Goal: Task Accomplishment & Management: Manage account settings

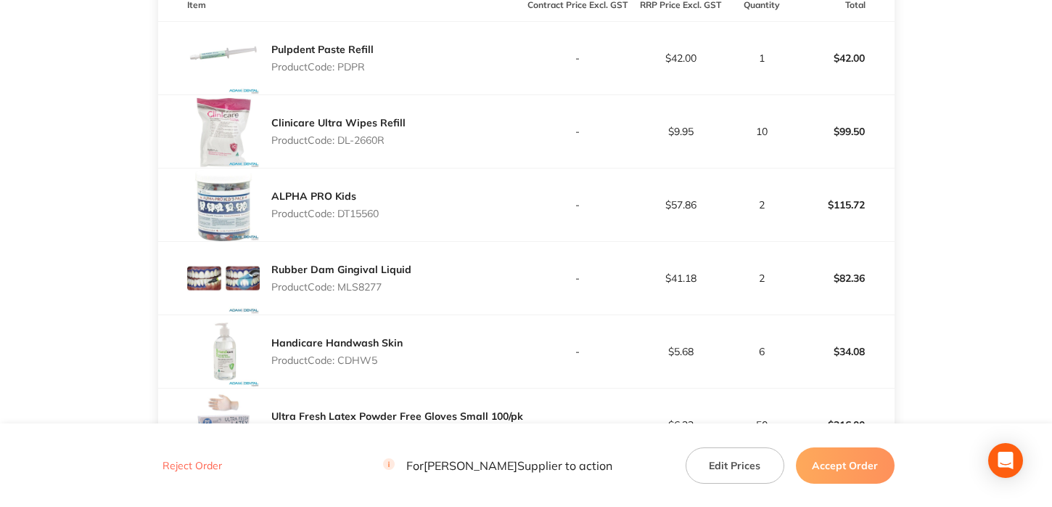
scroll to position [508, 0]
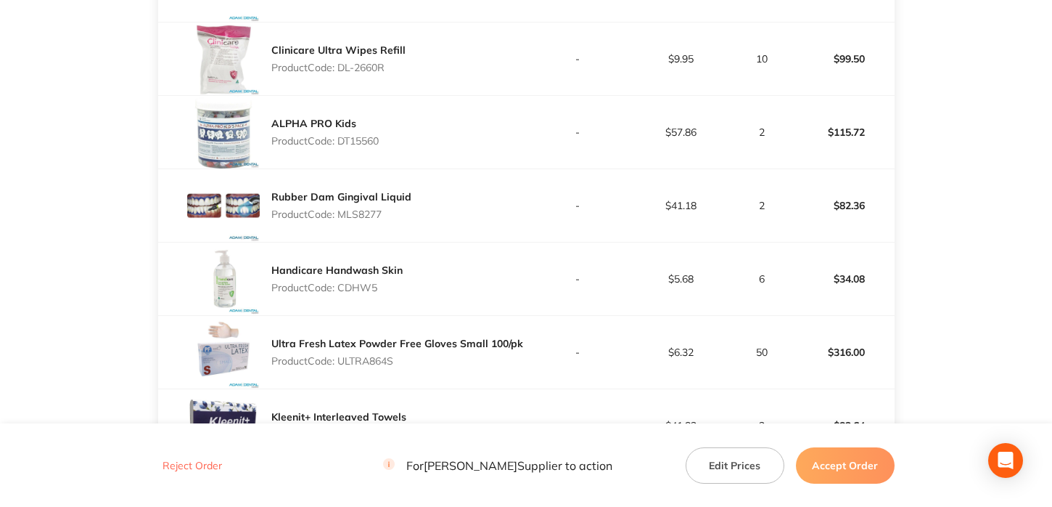
click at [347, 139] on p "Product Code: DT15560" at bounding box center [324, 141] width 107 height 12
click at [348, 139] on p "Product Code: DT15560" at bounding box center [324, 141] width 107 height 12
copy p "DT15560"
click at [403, 139] on div "ALPHA PRO Kids Product Code: DT15560" at bounding box center [342, 132] width 369 height 73
click at [346, 214] on p "Product Code: MLS8277" at bounding box center [341, 214] width 140 height 12
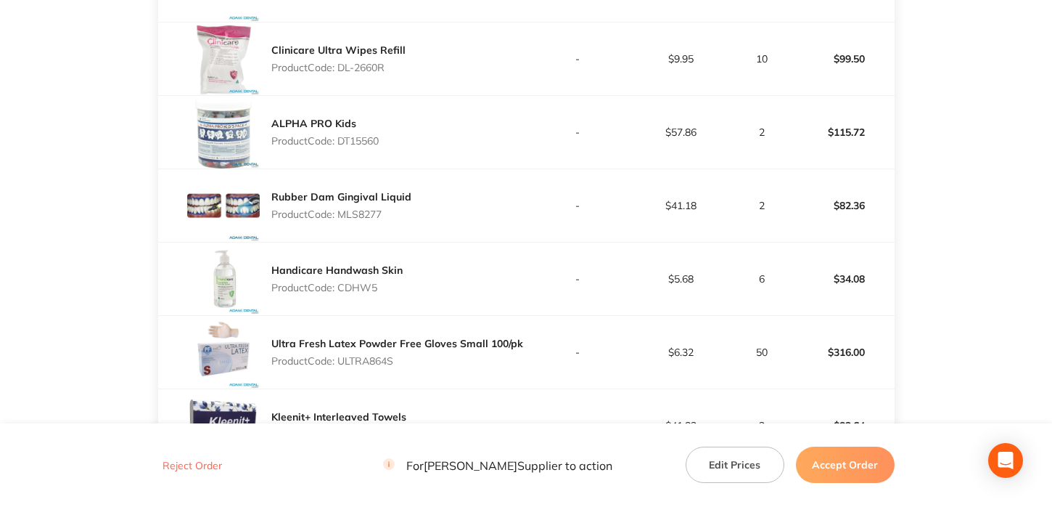
click at [346, 214] on p "Product Code: MLS8277" at bounding box center [341, 214] width 140 height 12
copy p "MLS8277"
drag, startPoint x: 444, startPoint y: 304, endPoint x: 348, endPoint y: 301, distance: 96.6
click at [436, 301] on div "Handicare Handwash Skin Product Code: CDHW5" at bounding box center [342, 278] width 369 height 73
drag, startPoint x: 338, startPoint y: 287, endPoint x: 390, endPoint y: 291, distance: 52.4
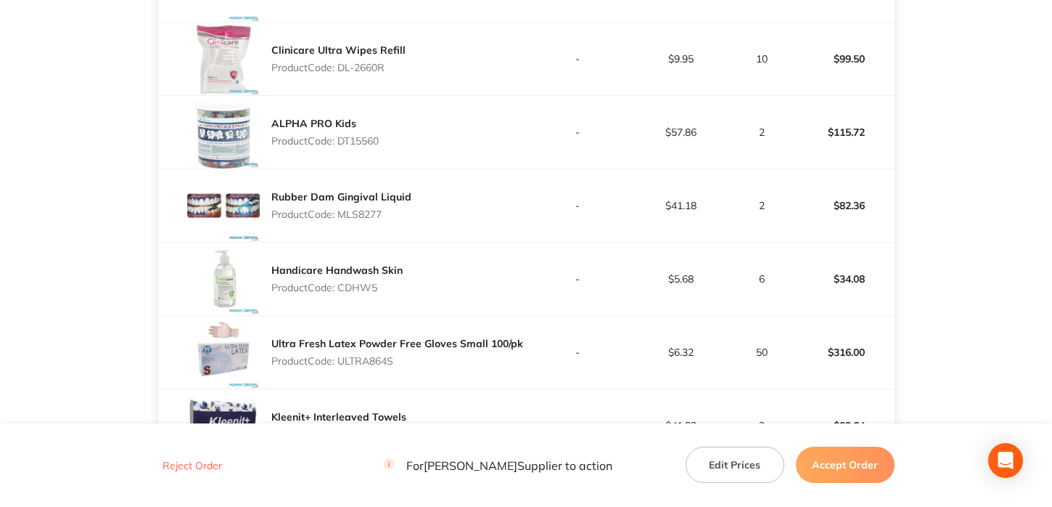
click at [390, 291] on p "Product Code: CDHW5" at bounding box center [336, 288] width 131 height 12
copy p "CDHW5"
drag, startPoint x: 369, startPoint y: 369, endPoint x: 364, endPoint y: 364, distance: 7.7
click at [369, 369] on div "Ultra Fresh Latex Powder Free Gloves Small 100/pk Product Code: ULTRA864S" at bounding box center [397, 352] width 252 height 41
drag, startPoint x: 343, startPoint y: 359, endPoint x: 410, endPoint y: 357, distance: 67.5
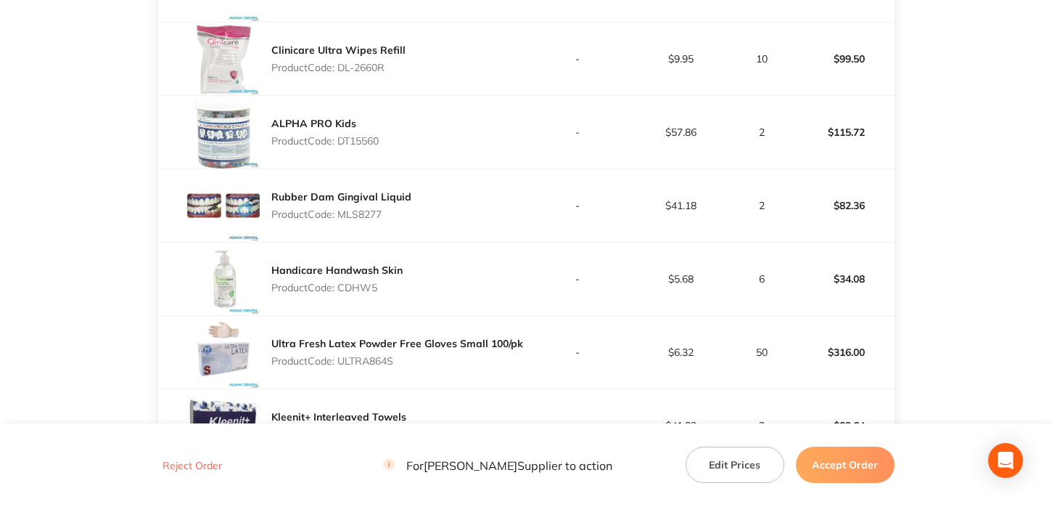
click at [410, 357] on p "Product Code: ULTRA864S" at bounding box center [397, 361] width 252 height 12
copy p "ULTRA864S"
click at [327, 396] on div "Kleenit+ Interleaved Towels Product Code: K52886" at bounding box center [342, 425] width 369 height 73
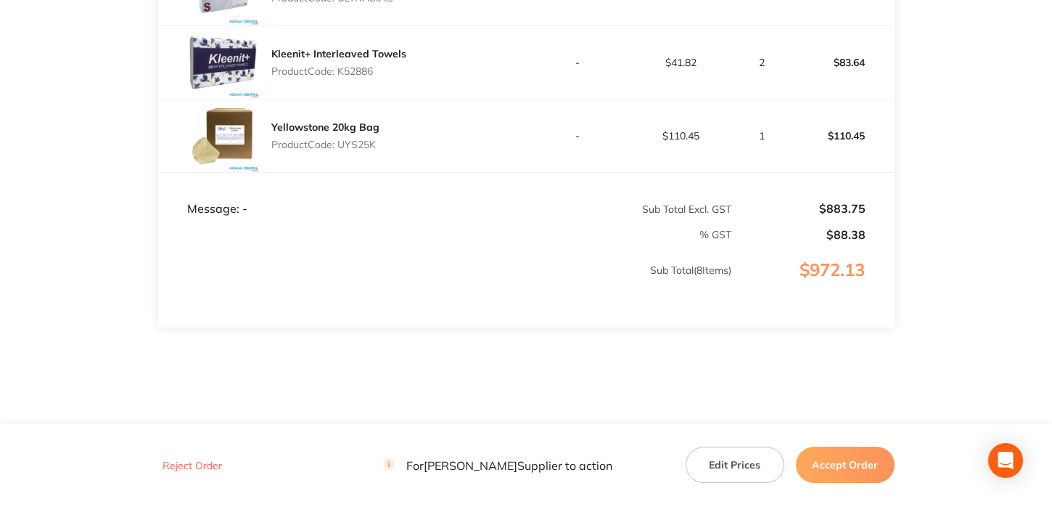
scroll to position [726, 0]
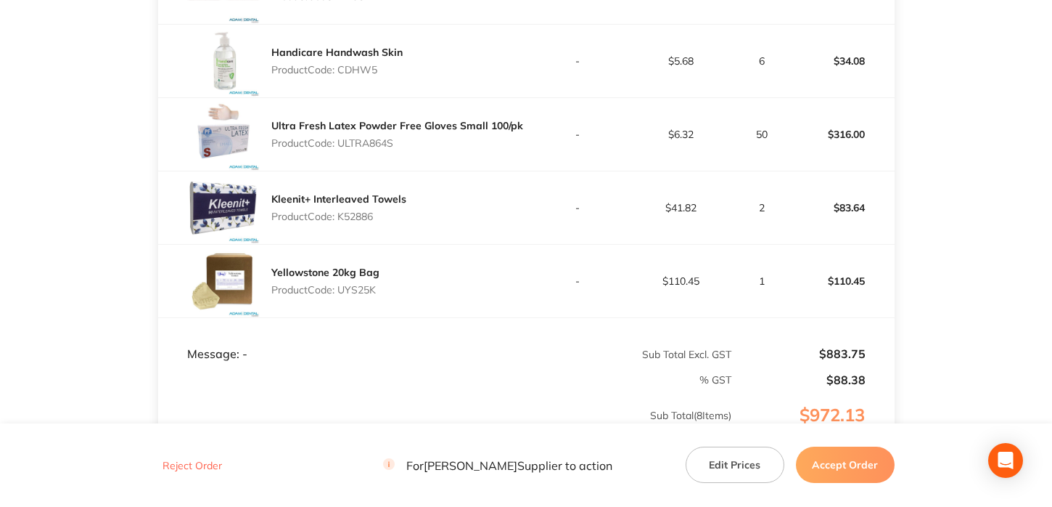
click at [362, 216] on p "Product Code: K52886" at bounding box center [338, 216] width 135 height 12
copy p "K52886"
click at [350, 314] on table "Item Contract Price Excl. GST RRP Price Excl. GST Quantity Total Pulpdent Paste…" at bounding box center [526, 84] width 737 height 775
click at [361, 288] on p "Product Code: UYS25K" at bounding box center [325, 290] width 108 height 12
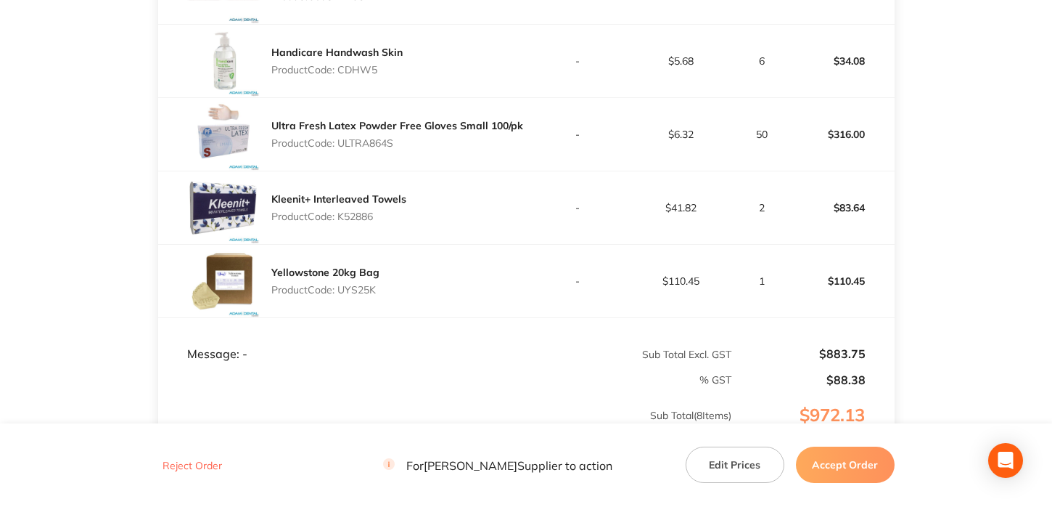
click at [361, 288] on p "Product Code: UYS25K" at bounding box center [325, 290] width 108 height 12
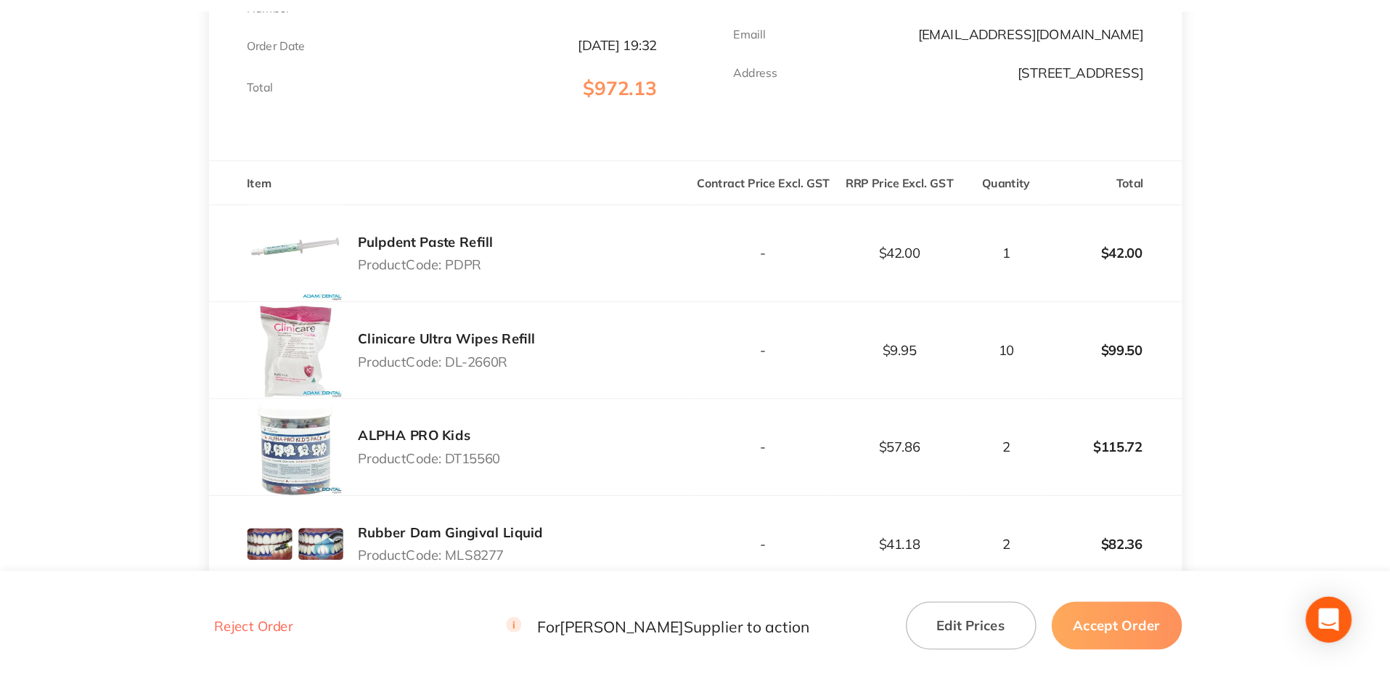
scroll to position [0, 0]
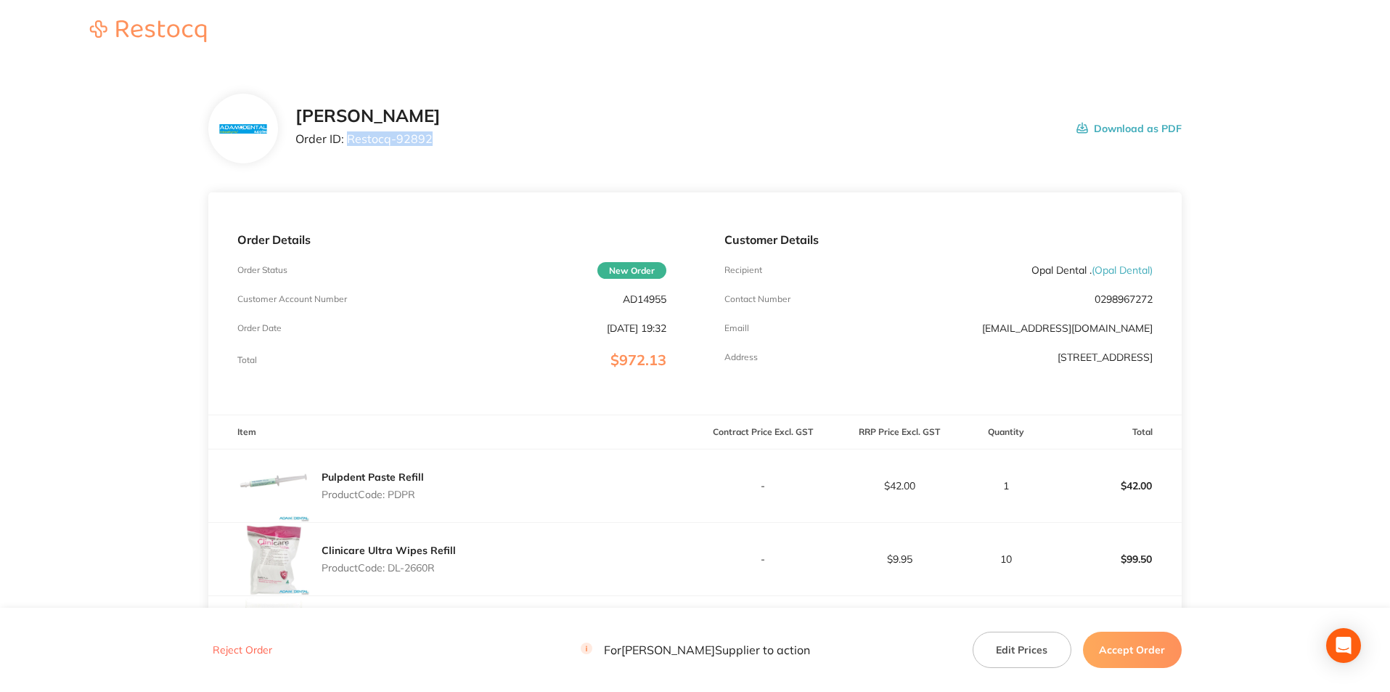
drag, startPoint x: 348, startPoint y: 136, endPoint x: 480, endPoint y: 143, distance: 133.0
click at [480, 143] on div "[PERSON_NAME] Order ID: Restocq- 92892 Download as PDF" at bounding box center [738, 128] width 886 height 45
copy p "Restocq- 92892"
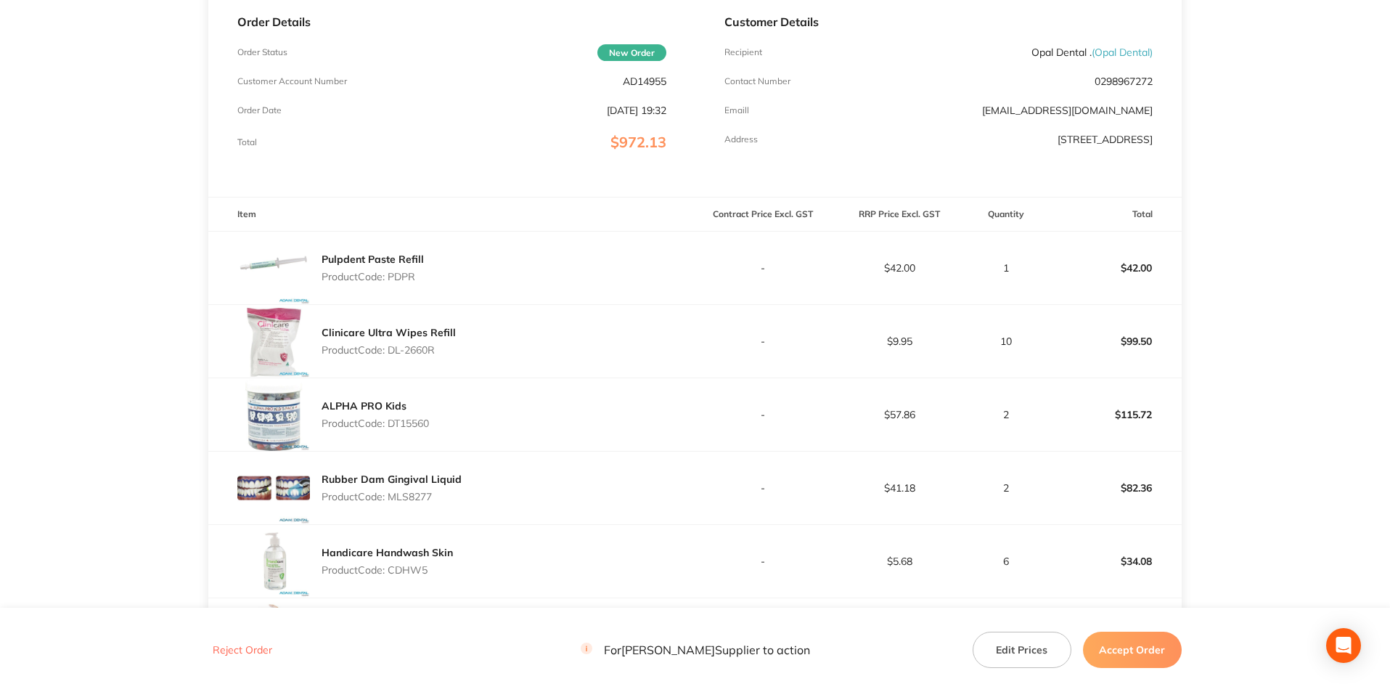
scroll to position [363, 0]
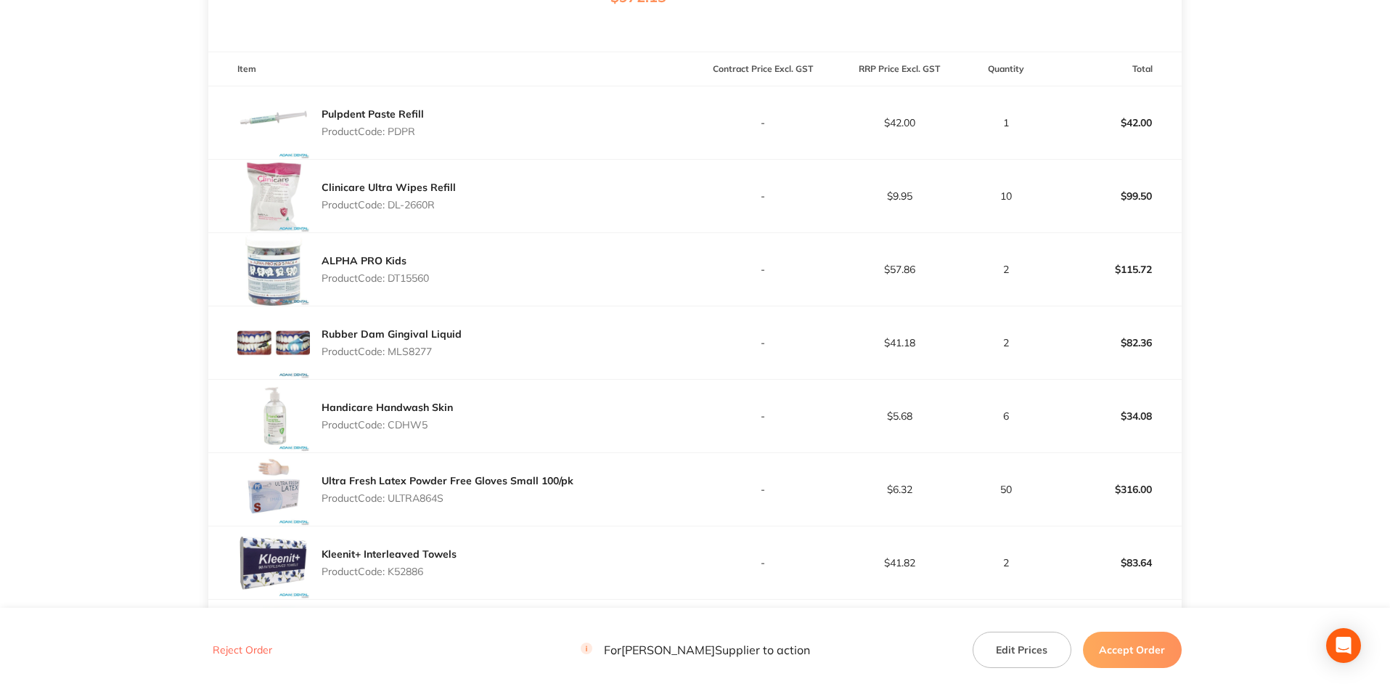
drag, startPoint x: 602, startPoint y: 562, endPoint x: 291, endPoint y: 552, distance: 310.8
click at [291, 506] on div "Kleenit+ Interleaved Towels Product Code: K52886" at bounding box center [451, 562] width 486 height 73
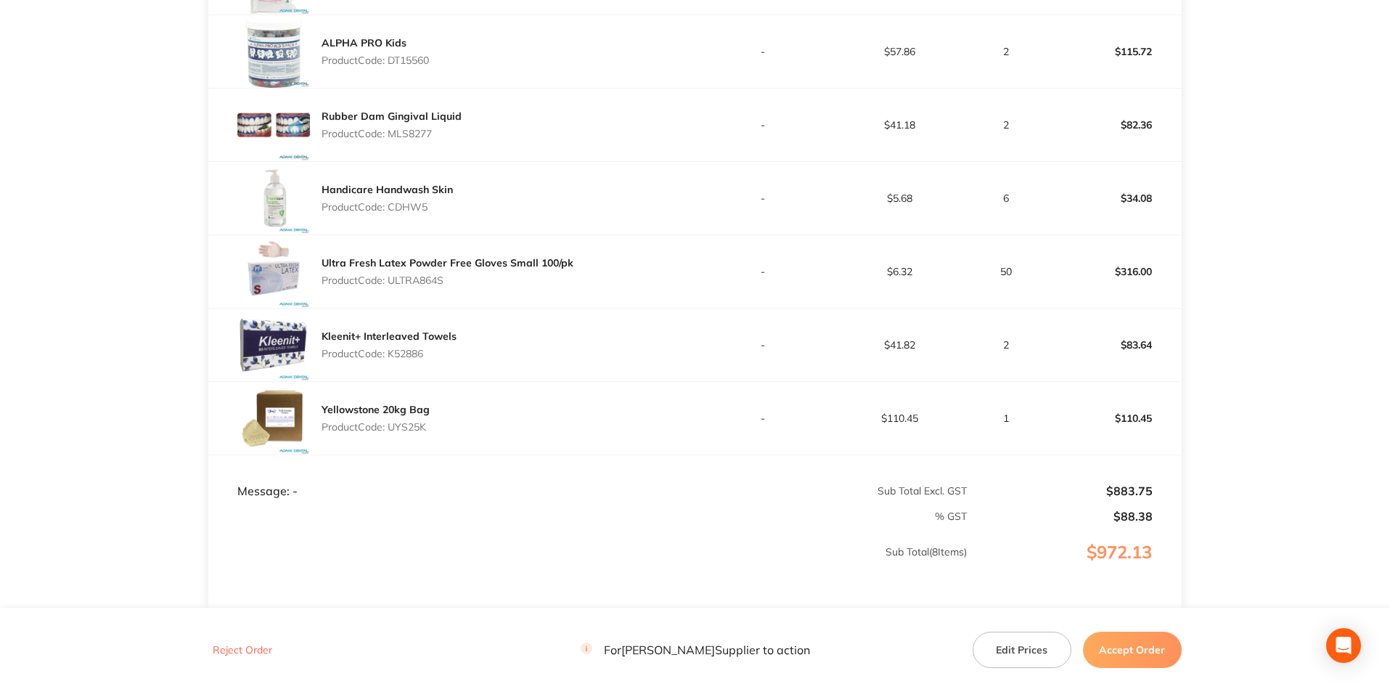
scroll to position [698, 0]
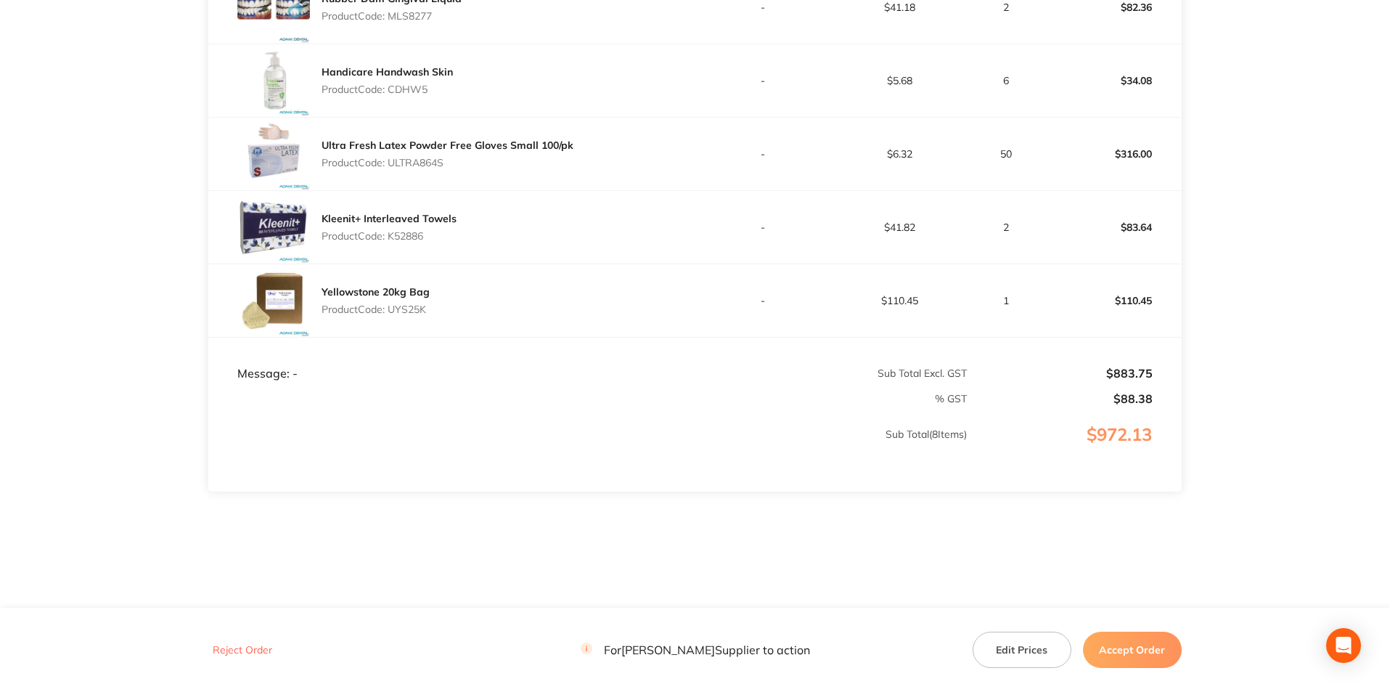
click at [1055, 506] on button "Accept Order" at bounding box center [1132, 649] width 99 height 36
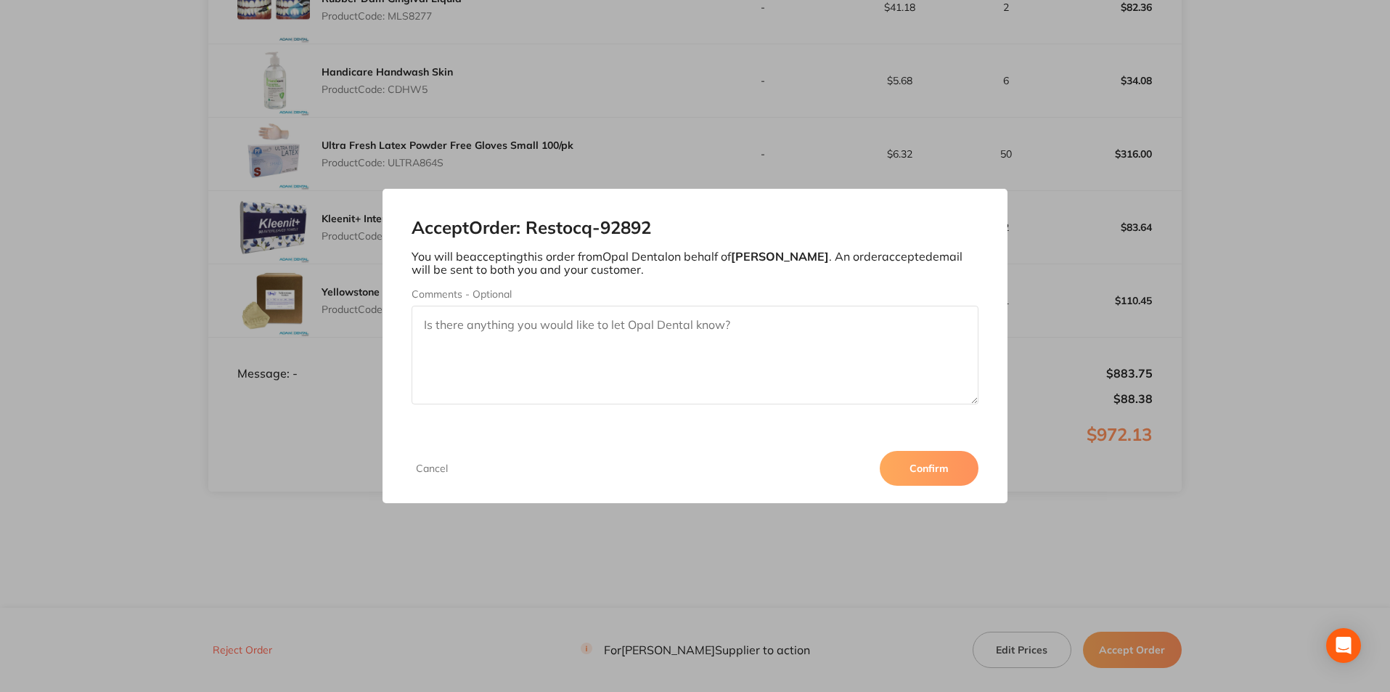
click at [912, 470] on button "Confirm" at bounding box center [929, 468] width 99 height 35
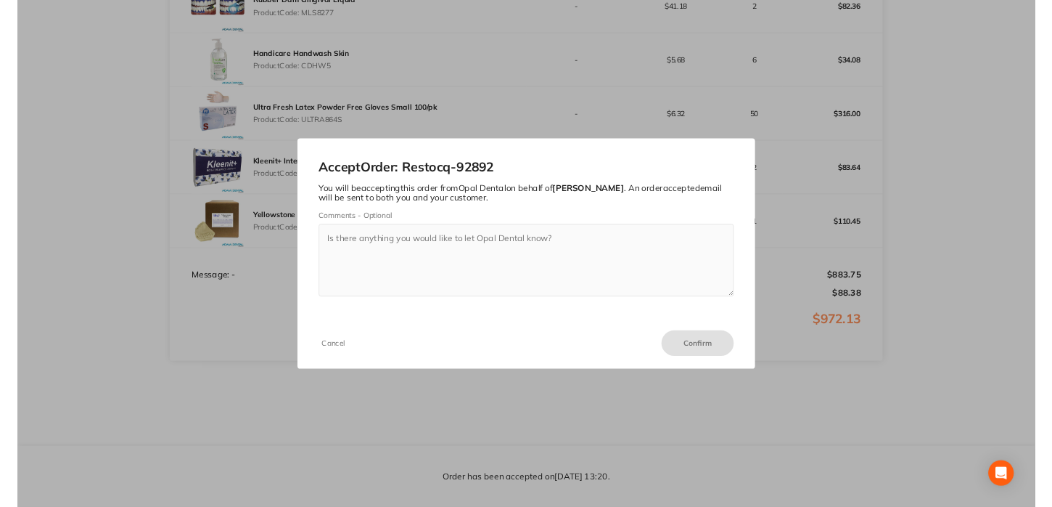
scroll to position [0, 0]
